Goal: Information Seeking & Learning: Learn about a topic

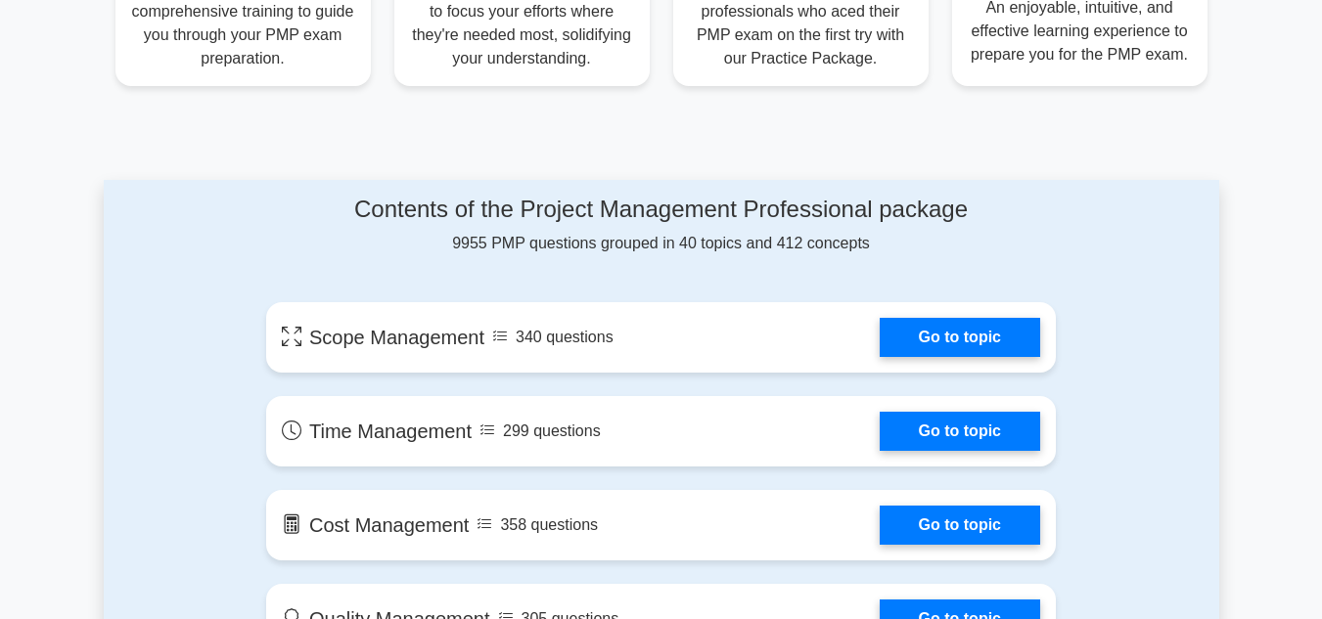
scroll to position [978, 0]
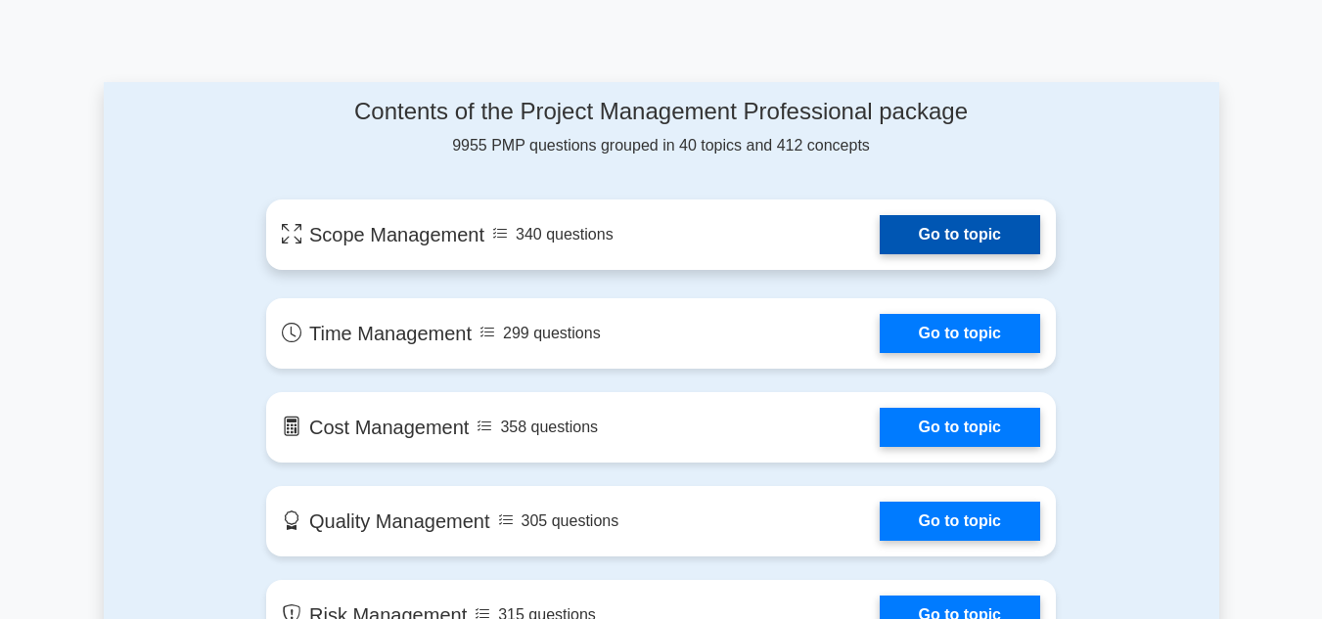
click at [879, 246] on link "Go to topic" at bounding box center [959, 234] width 160 height 39
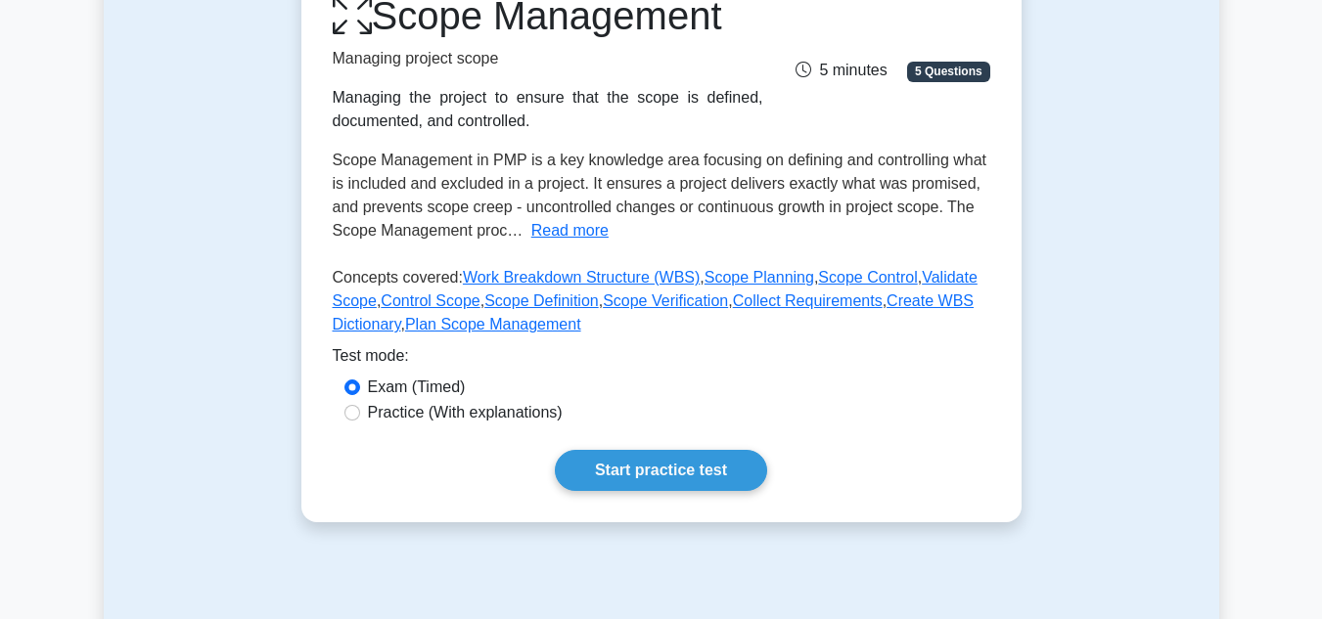
scroll to position [293, 0]
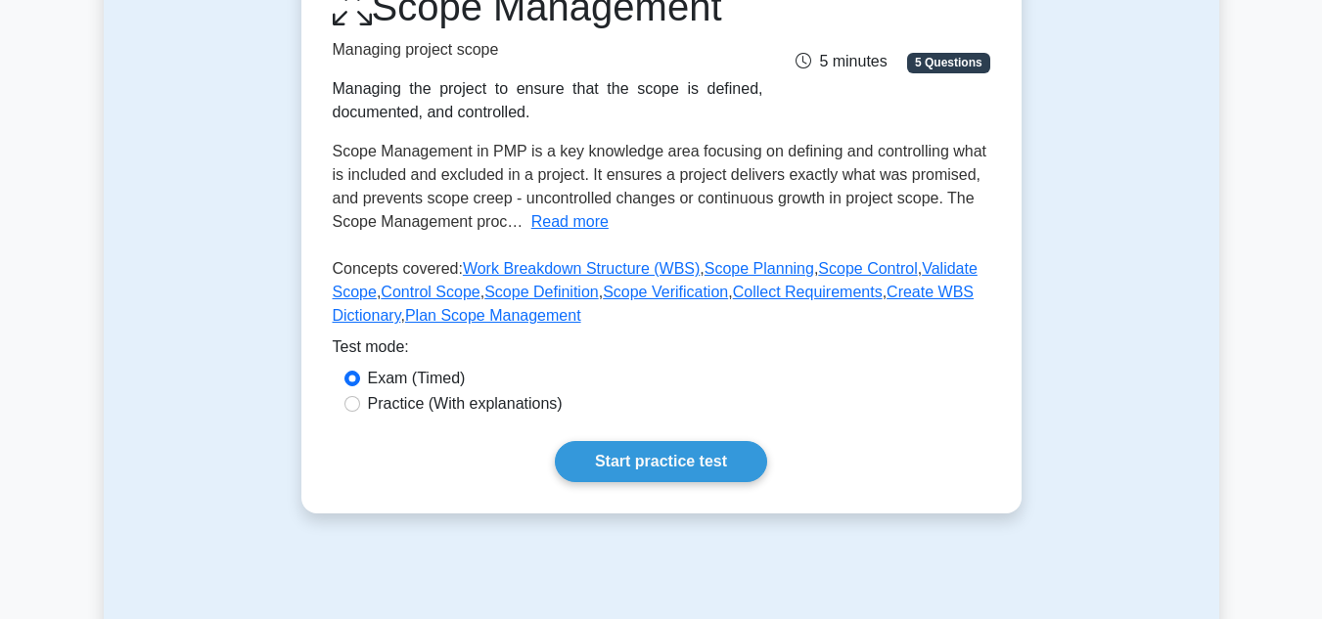
click at [433, 403] on label "Practice (With explanations)" at bounding box center [465, 403] width 195 height 23
click at [360, 403] on input "Practice (With explanations)" at bounding box center [352, 404] width 16 height 16
radio input "true"
click at [637, 461] on link "Start practice test" at bounding box center [661, 461] width 212 height 41
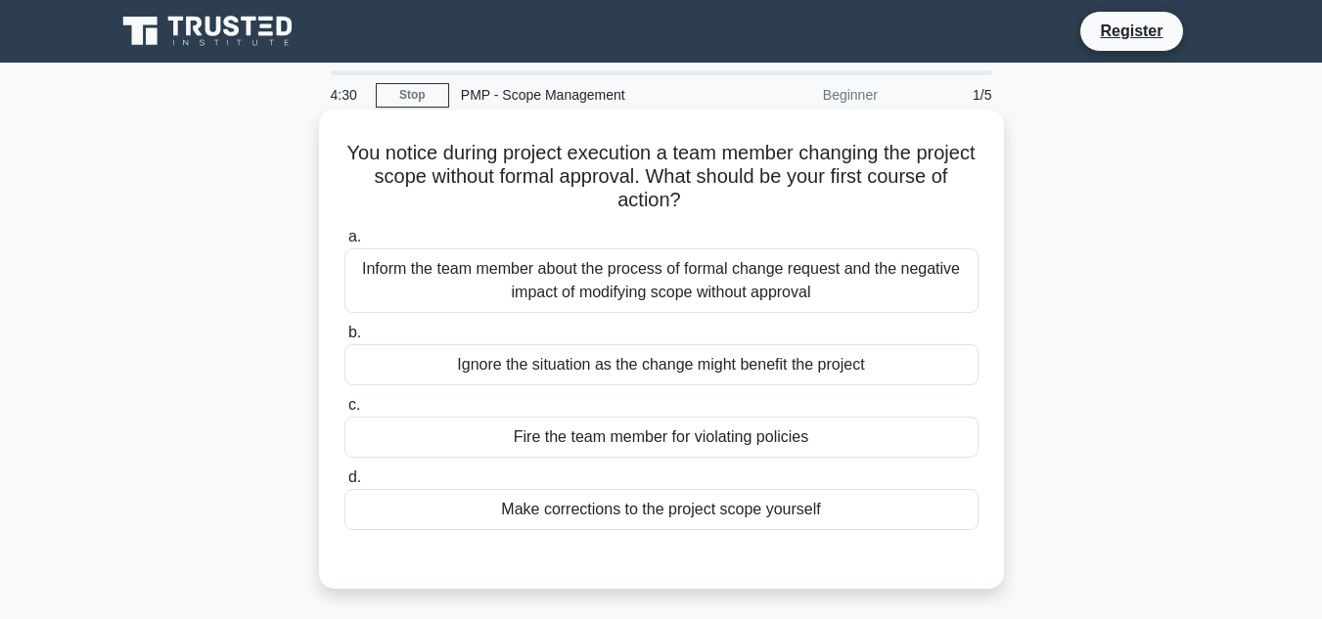
click at [395, 275] on div "Inform the team member about the process of formal change request and the negat…" at bounding box center [661, 280] width 634 height 65
click at [344, 244] on input "a. Inform the team member about the process of formal change request and the ne…" at bounding box center [344, 237] width 0 height 13
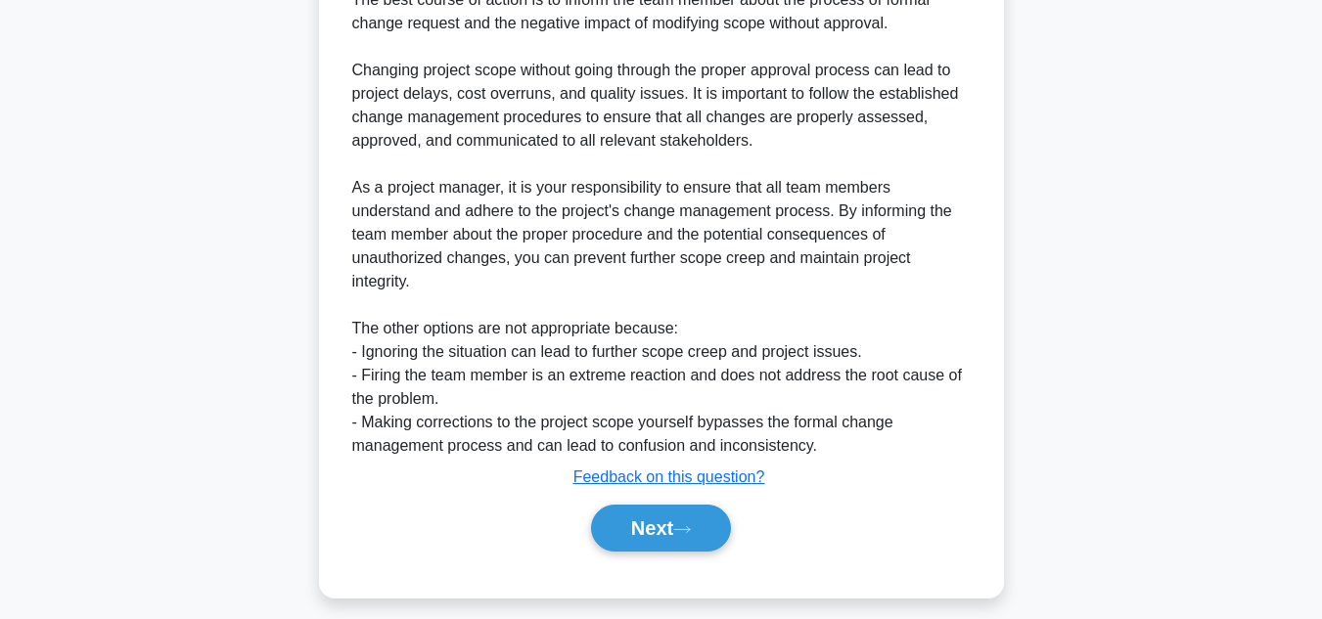
scroll to position [635, 0]
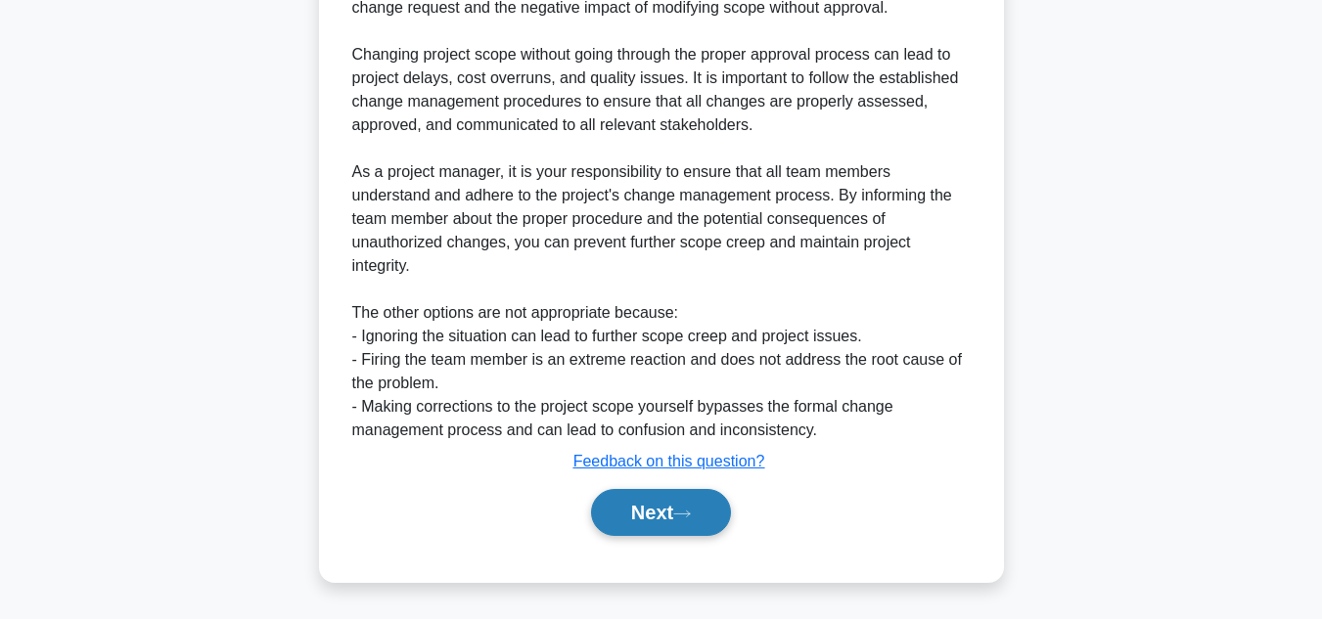
click at [623, 532] on button "Next" at bounding box center [661, 512] width 140 height 47
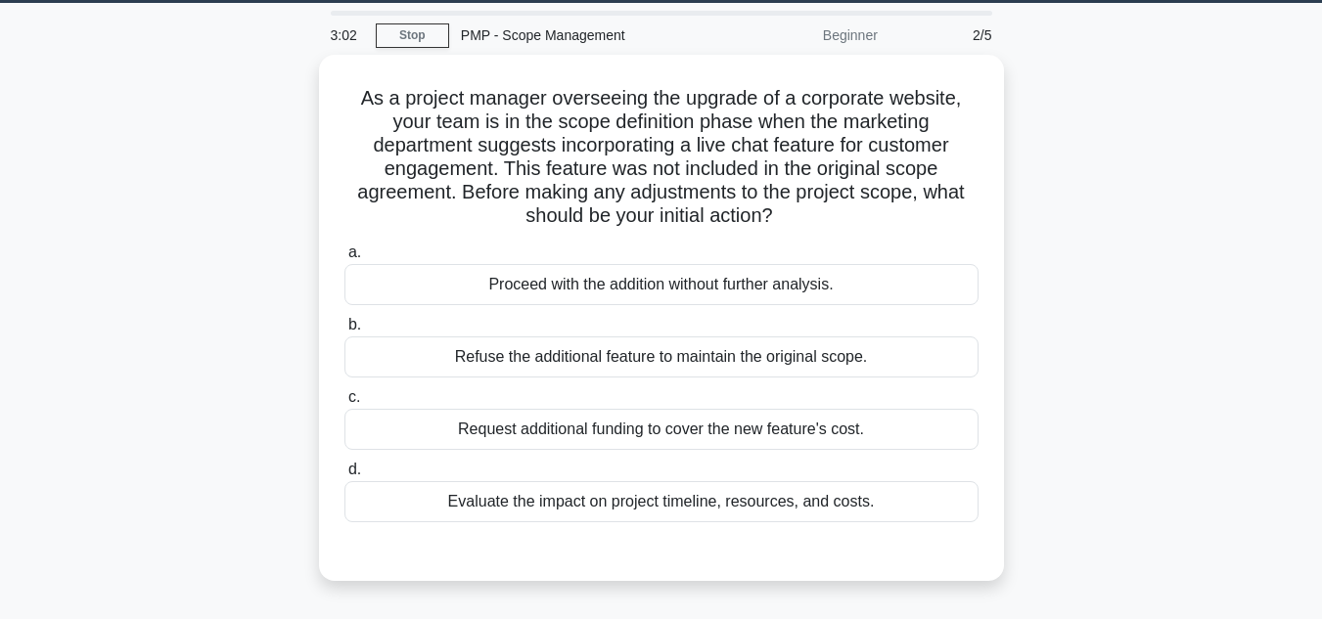
scroll to position [46, 0]
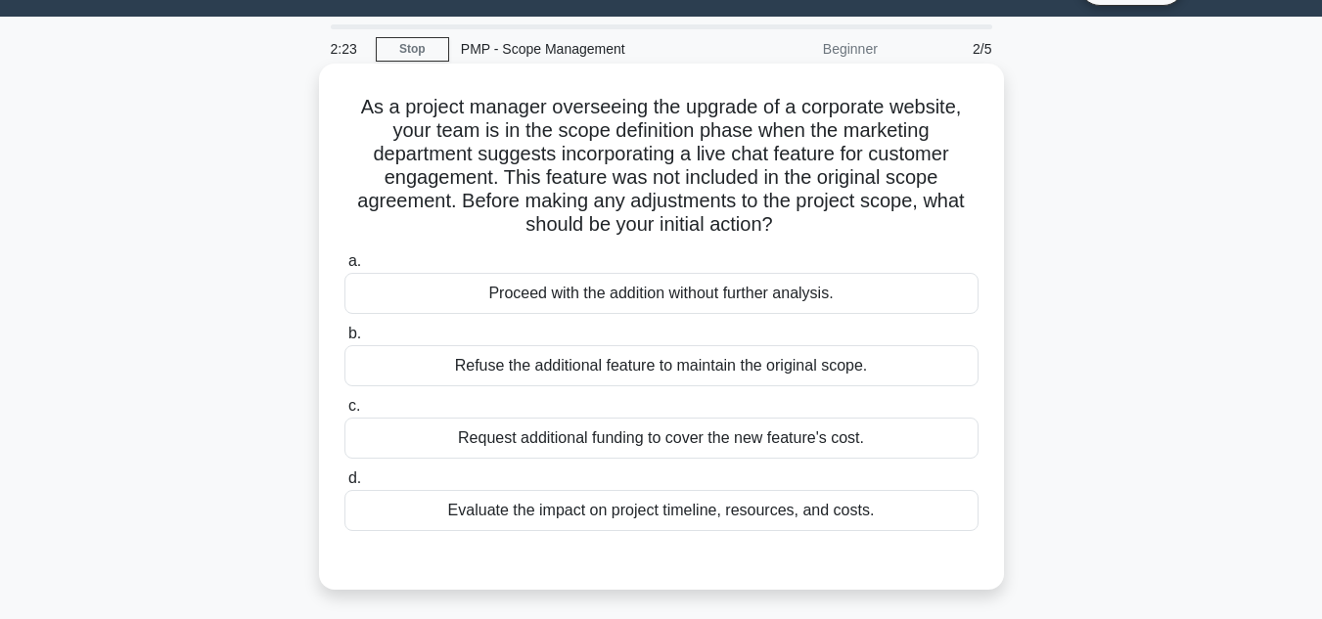
click at [847, 514] on div "Evaluate the impact on project timeline, resources, and costs." at bounding box center [661, 510] width 634 height 41
click at [344, 485] on input "d. Evaluate the impact on project timeline, resources, and costs." at bounding box center [344, 478] width 0 height 13
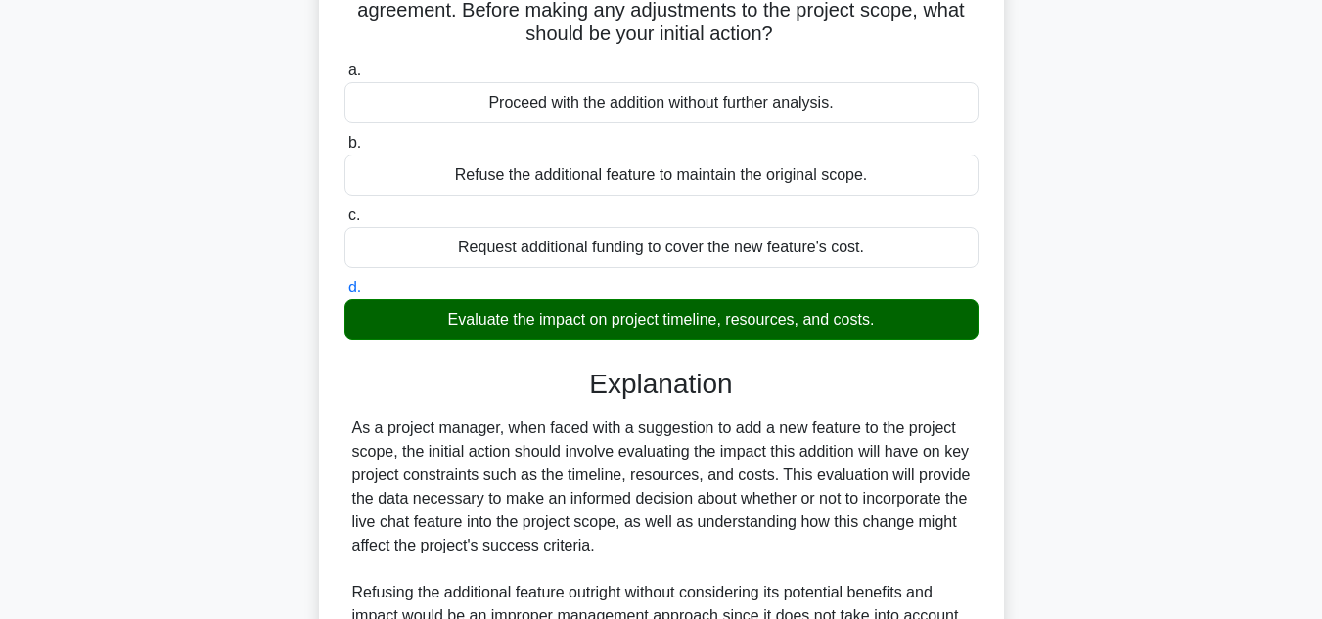
scroll to position [535, 0]
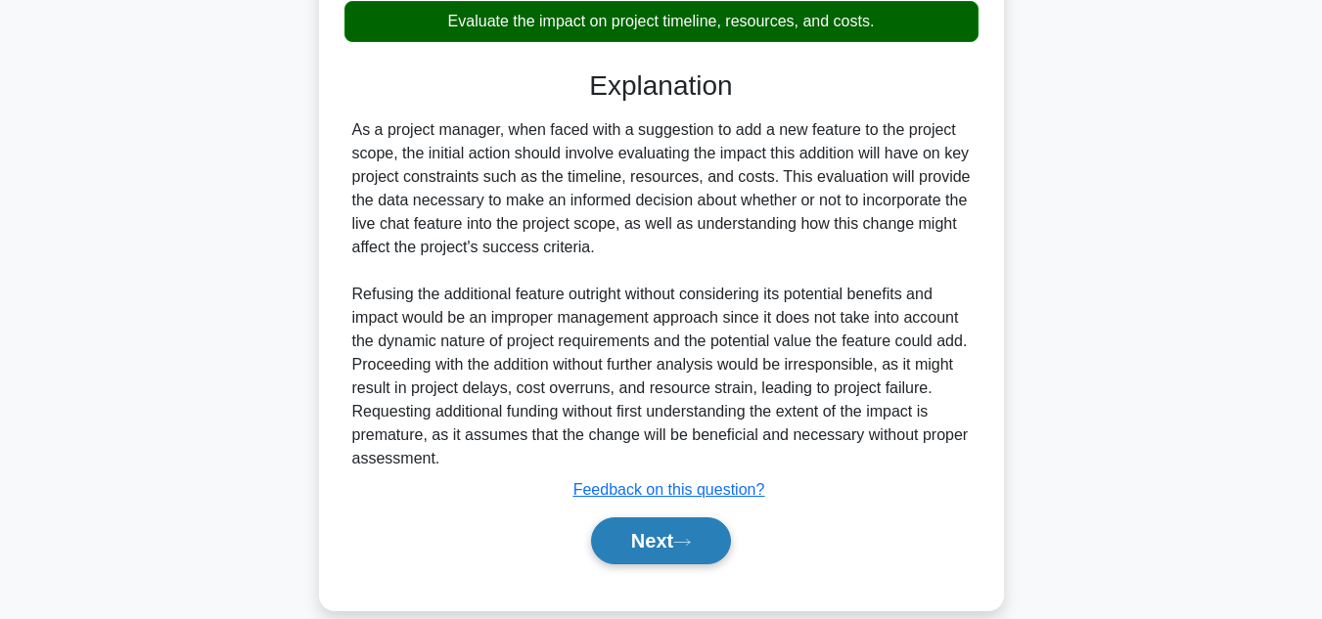
click at [724, 550] on button "Next" at bounding box center [661, 540] width 140 height 47
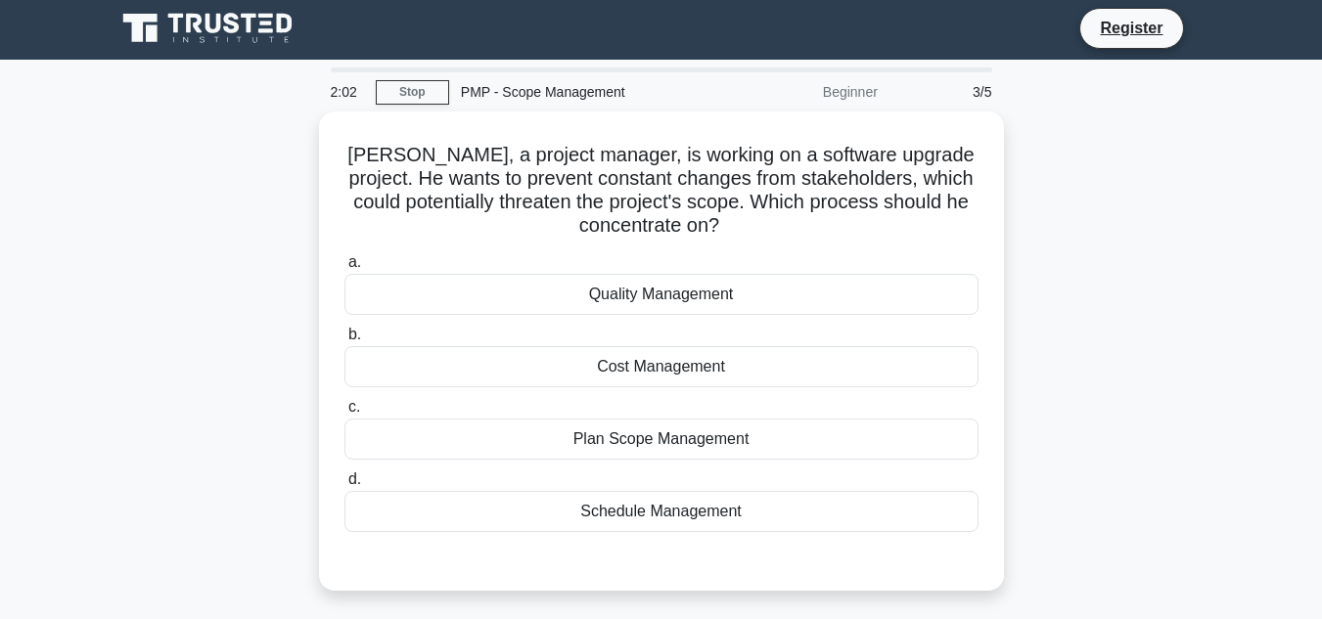
scroll to position [0, 0]
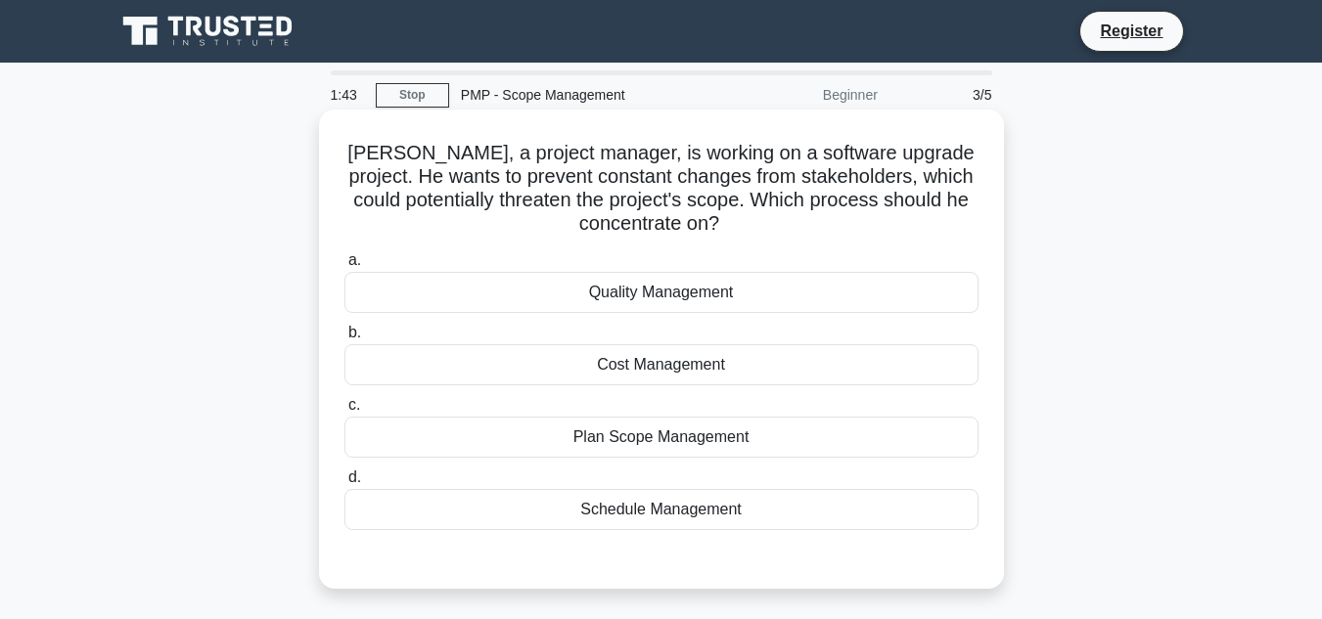
click at [874, 435] on div "Plan Scope Management" at bounding box center [661, 437] width 634 height 41
click at [344, 412] on input "c. Plan Scope Management" at bounding box center [344, 405] width 0 height 13
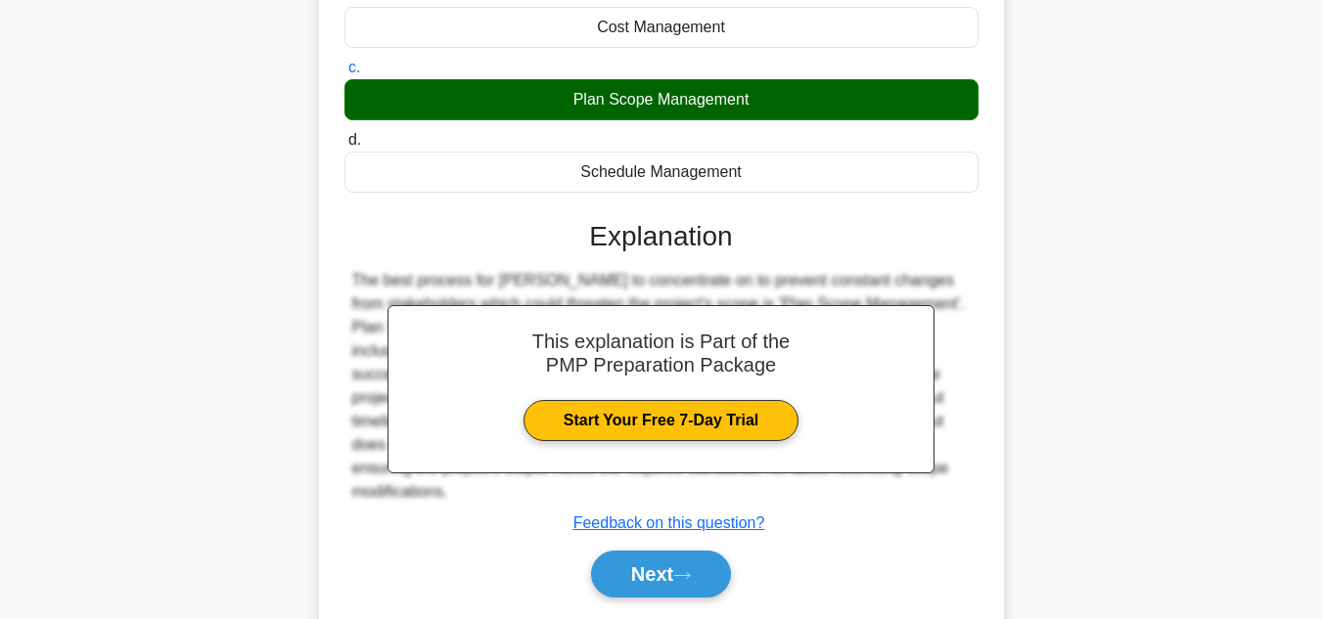
scroll to position [391, 0]
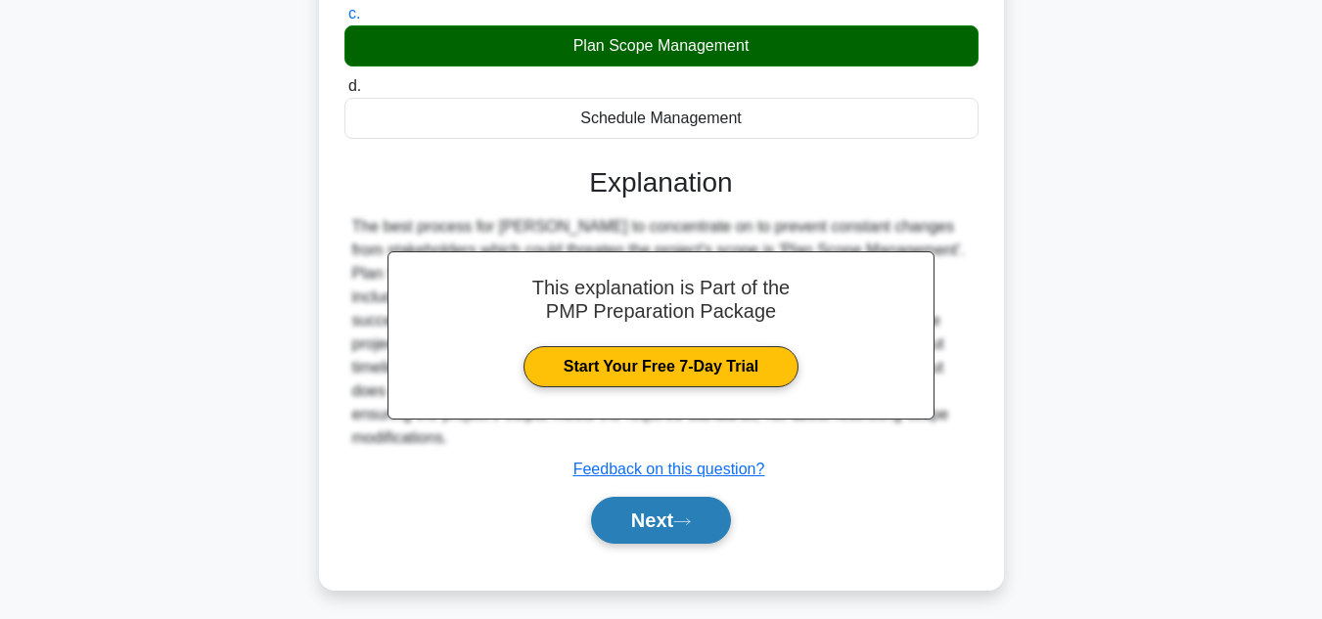
click at [681, 532] on button "Next" at bounding box center [661, 520] width 140 height 47
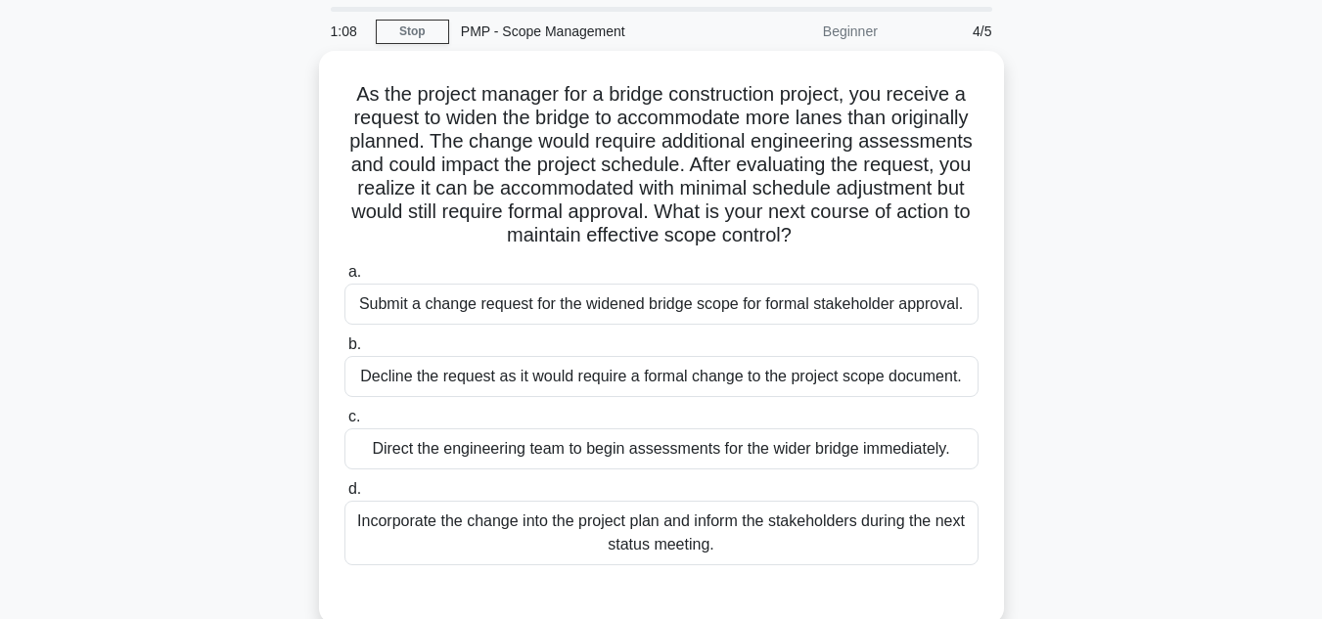
scroll to position [98, 0]
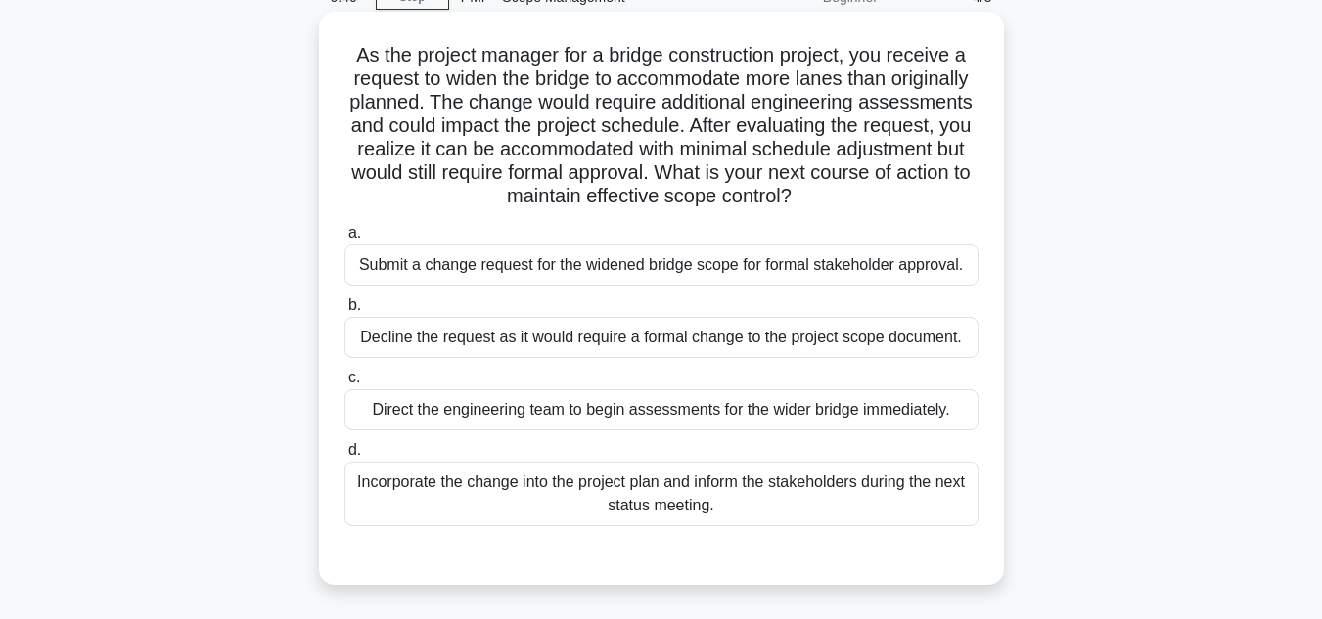
click at [518, 260] on div "Submit a change request for the widened bridge scope for formal stakeholder app…" at bounding box center [661, 265] width 634 height 41
click at [344, 240] on input "a. Submit a change request for the widened bridge scope for formal stakeholder …" at bounding box center [344, 233] width 0 height 13
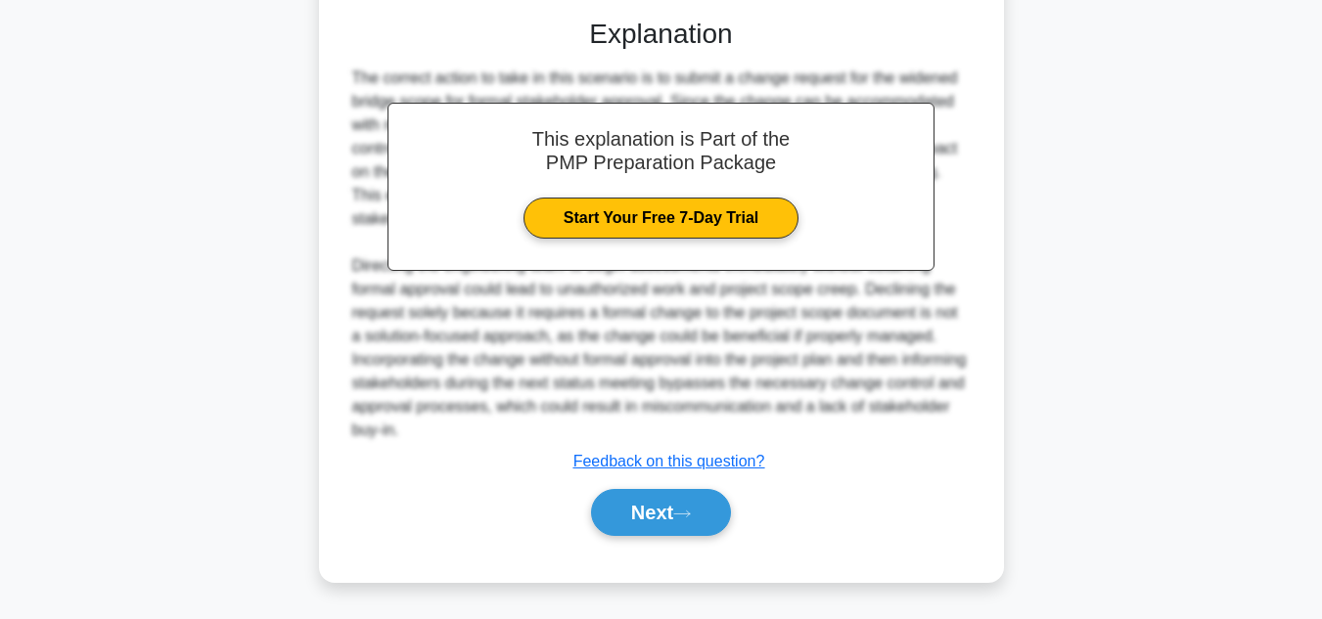
drag, startPoint x: 652, startPoint y: 501, endPoint x: 329, endPoint y: 383, distance: 344.4
click at [652, 501] on button "Next" at bounding box center [661, 512] width 140 height 47
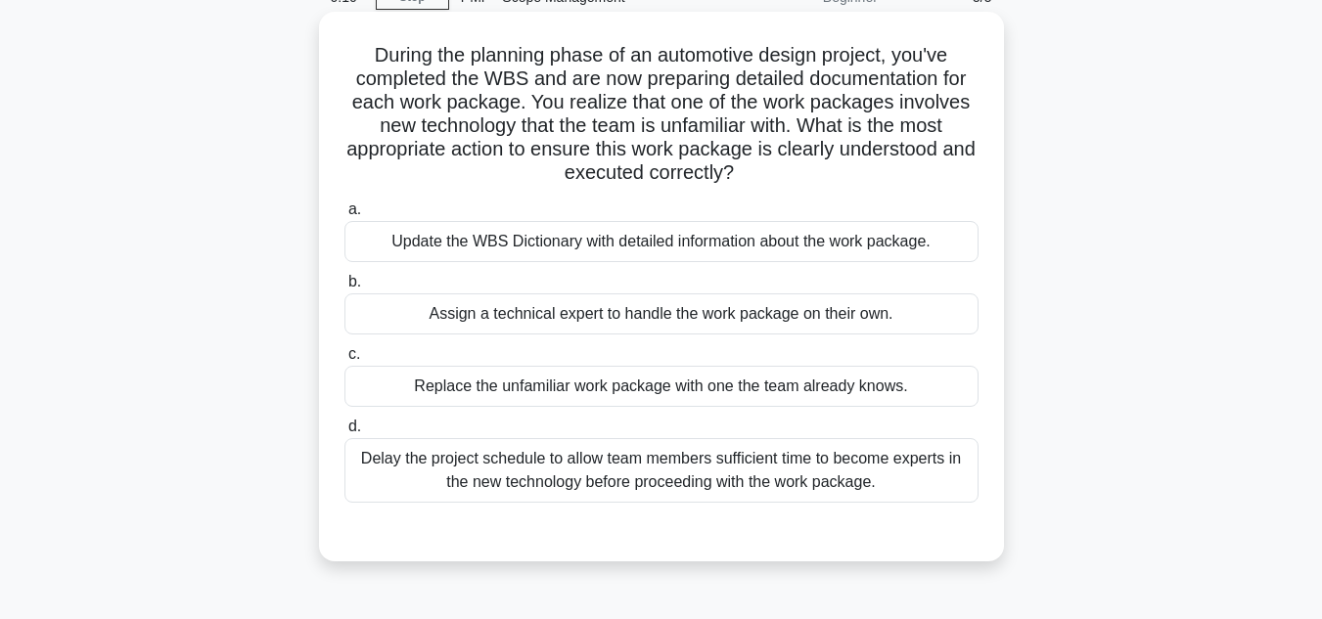
click at [638, 248] on div "Update the WBS Dictionary with detailed information about the work package." at bounding box center [661, 241] width 634 height 41
click at [344, 216] on input "a. Update the WBS Dictionary with detailed information about the work package." at bounding box center [344, 209] width 0 height 13
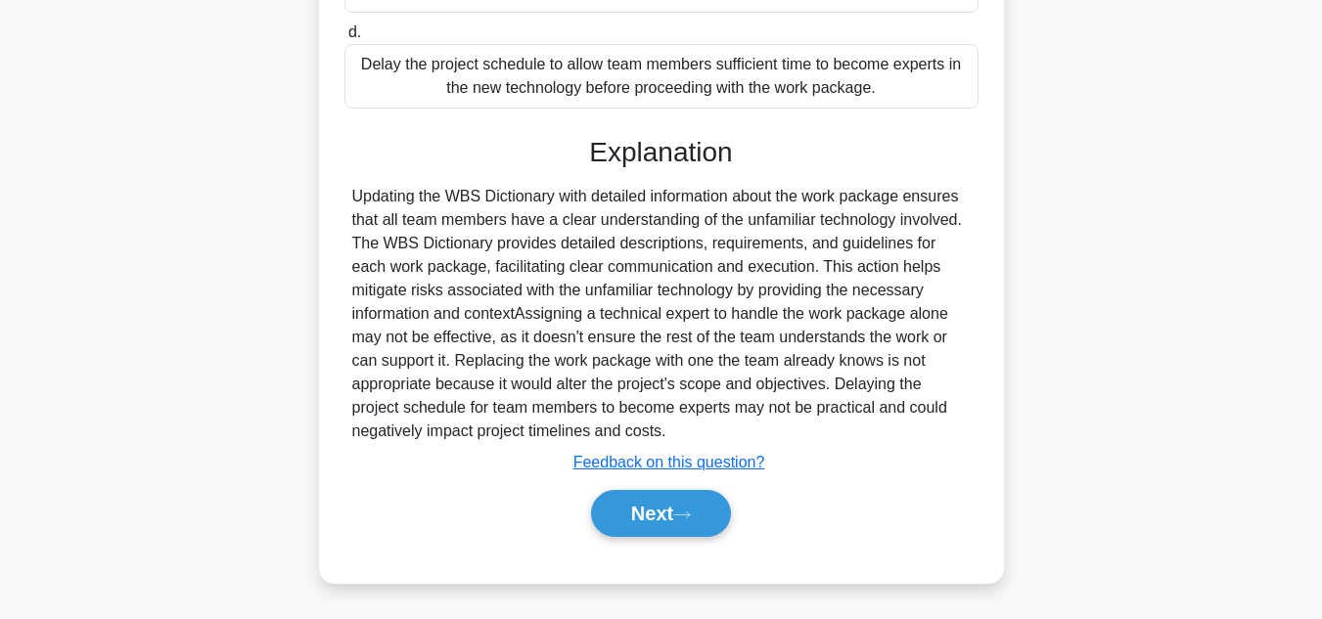
scroll to position [494, 0]
click at [591, 510] on button "Next" at bounding box center [661, 512] width 140 height 47
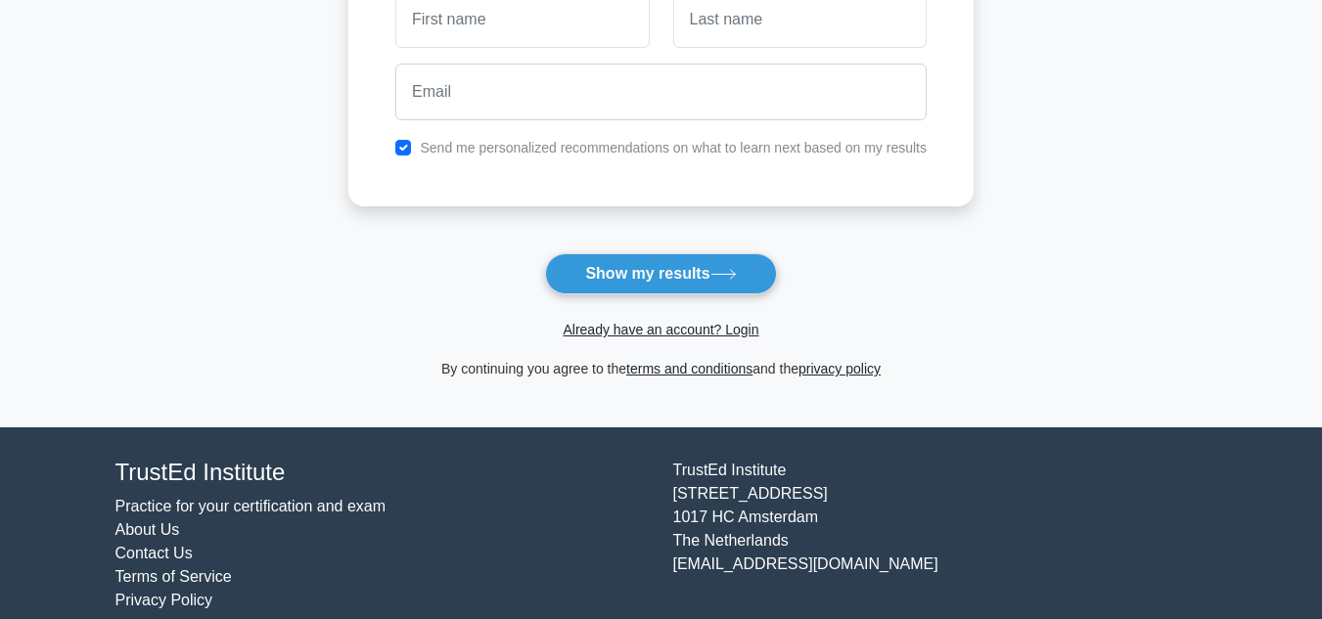
scroll to position [365, 0]
